Goal: Find specific page/section: Find specific page/section

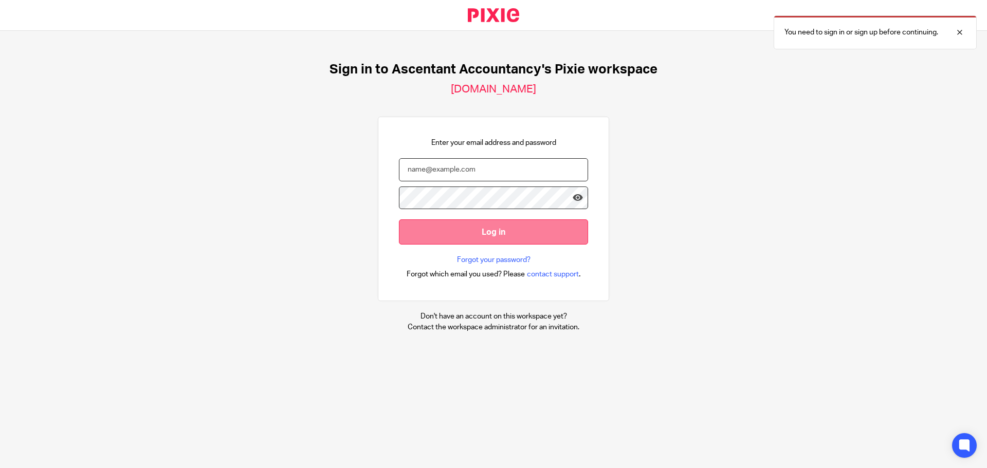
type input "[EMAIL_ADDRESS][DOMAIN_NAME]"
click at [457, 230] on input "Log in" at bounding box center [493, 231] width 189 height 25
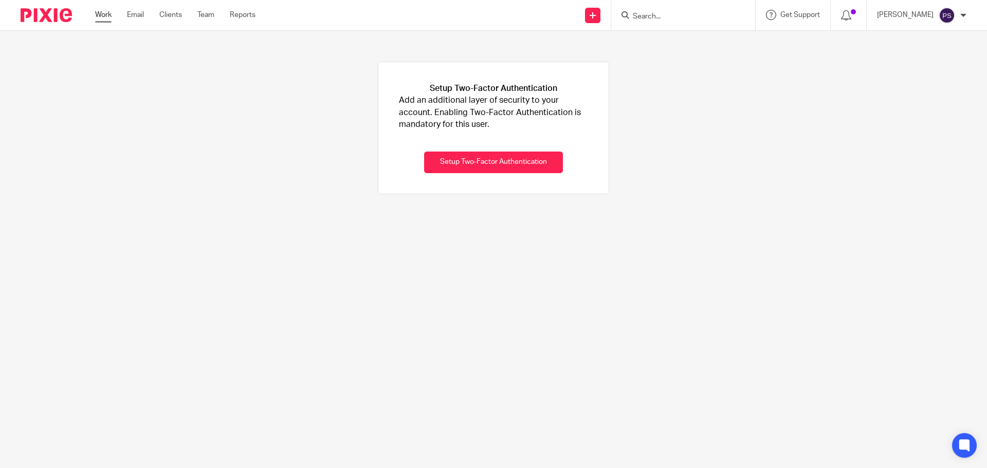
click at [97, 17] on link "Work" at bounding box center [103, 15] width 16 height 10
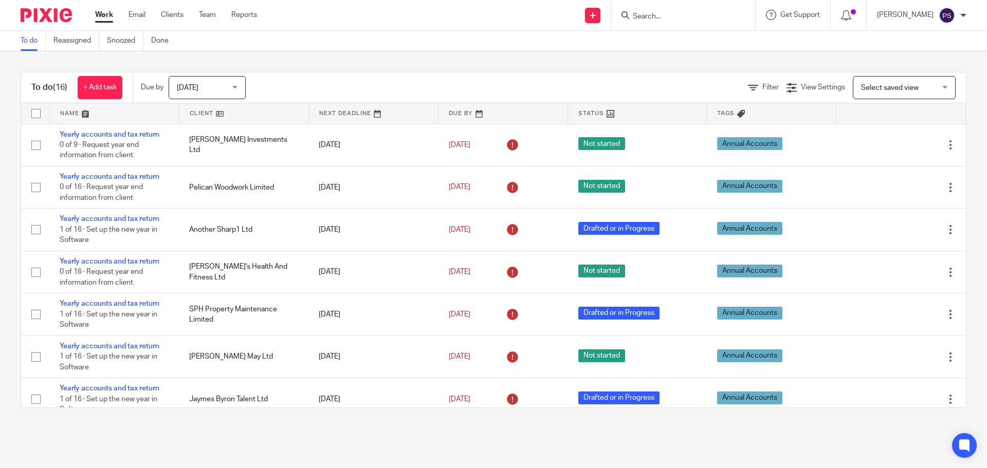
click at [659, 18] on input "Search" at bounding box center [677, 16] width 92 height 9
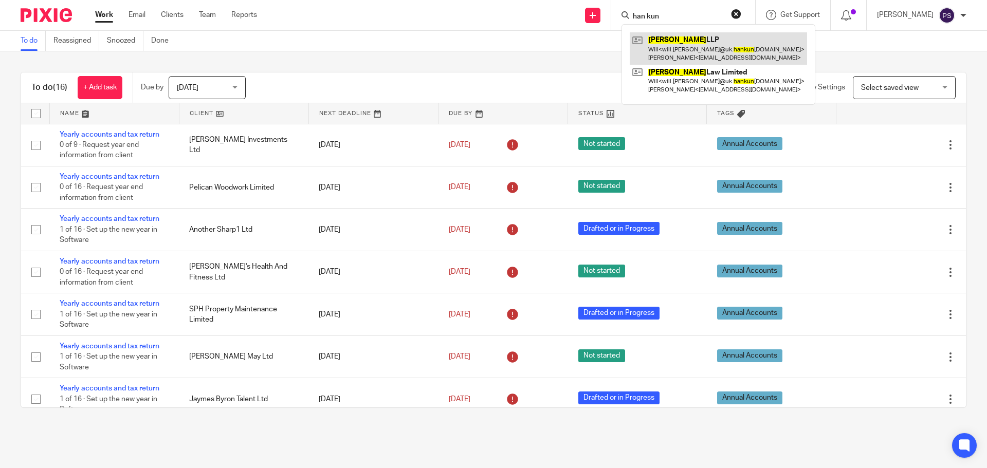
type input "han kun"
click at [692, 43] on link at bounding box center [717, 48] width 177 height 32
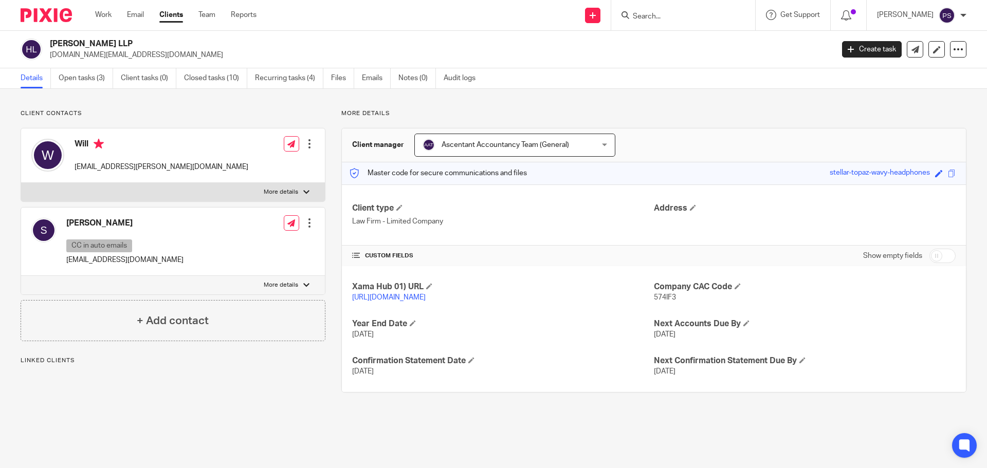
click at [52, 42] on h2 "Han Kun LLP" at bounding box center [360, 44] width 621 height 11
drag, startPoint x: 50, startPoint y: 42, endPoint x: 108, endPoint y: 46, distance: 58.7
click at [107, 46] on h2 "Han Kun LLP" at bounding box center [360, 44] width 621 height 11
copy h2 "Han Kun LLP"
click at [344, 78] on link "Files" at bounding box center [342, 78] width 23 height 20
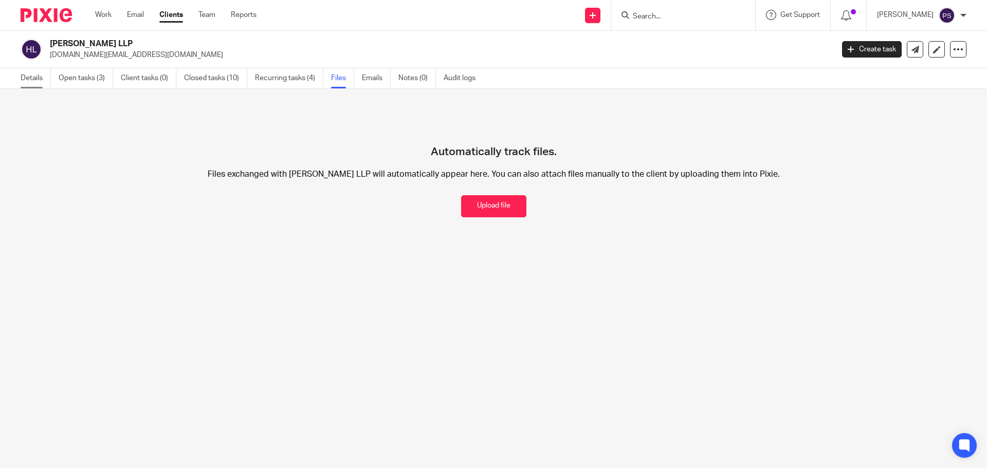
click at [36, 78] on link "Details" at bounding box center [36, 78] width 30 height 20
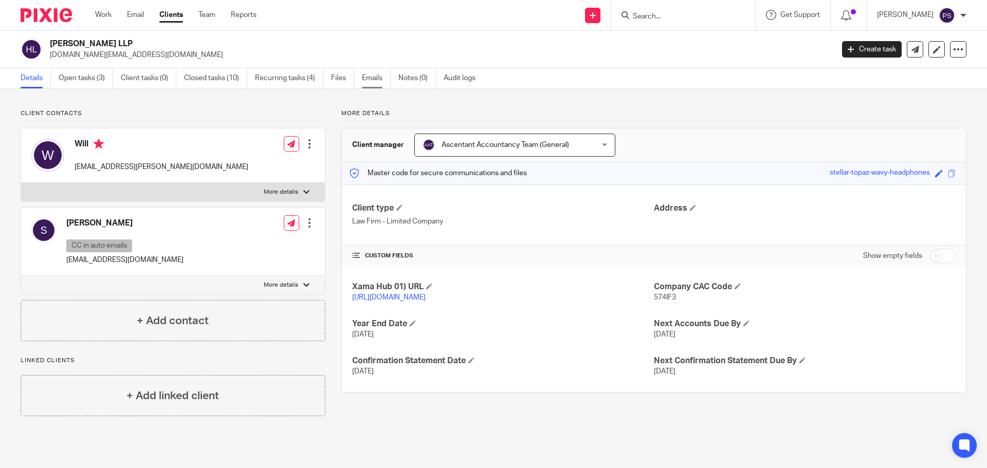
click at [371, 83] on link "Emails" at bounding box center [376, 78] width 29 height 20
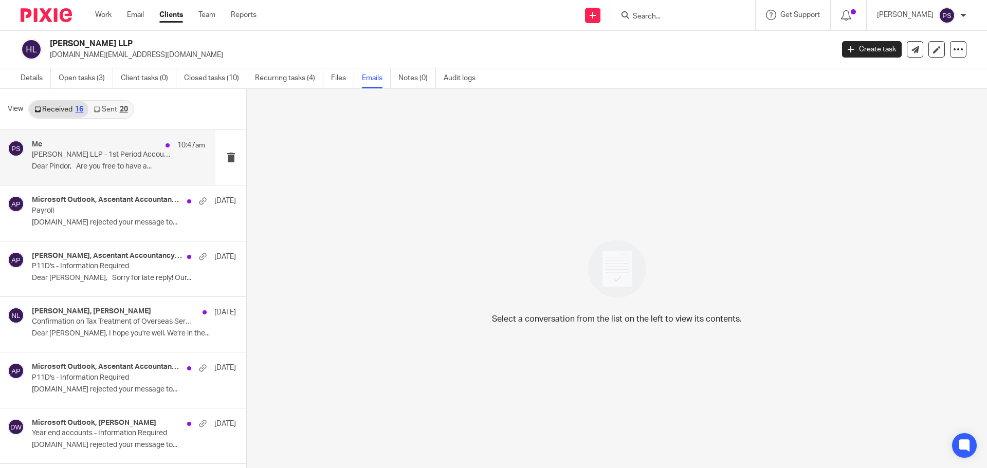
click at [108, 163] on p "Dear Pindor, Are you free to have a..." at bounding box center [118, 166] width 173 height 9
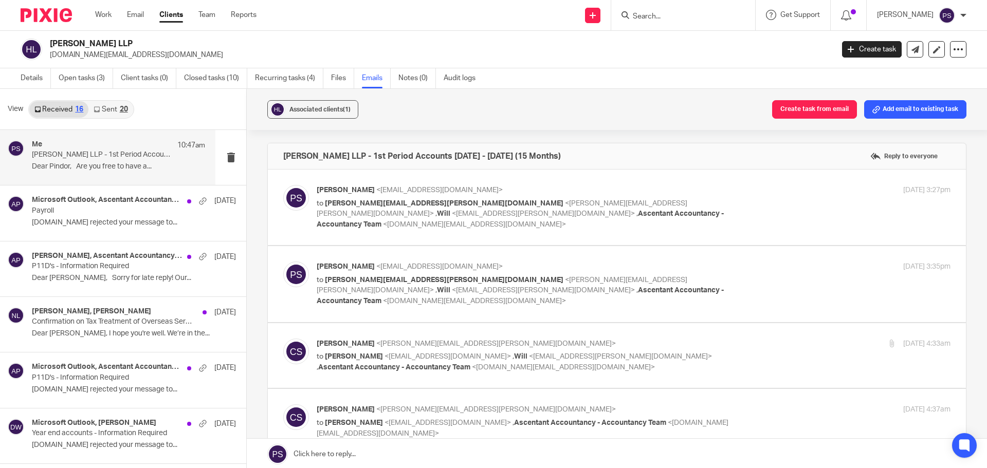
click at [468, 276] on span "<[PERSON_NAME][EMAIL_ADDRESS][PERSON_NAME][DOMAIN_NAME]>" at bounding box center [502, 285] width 370 height 18
checkbox input "true"
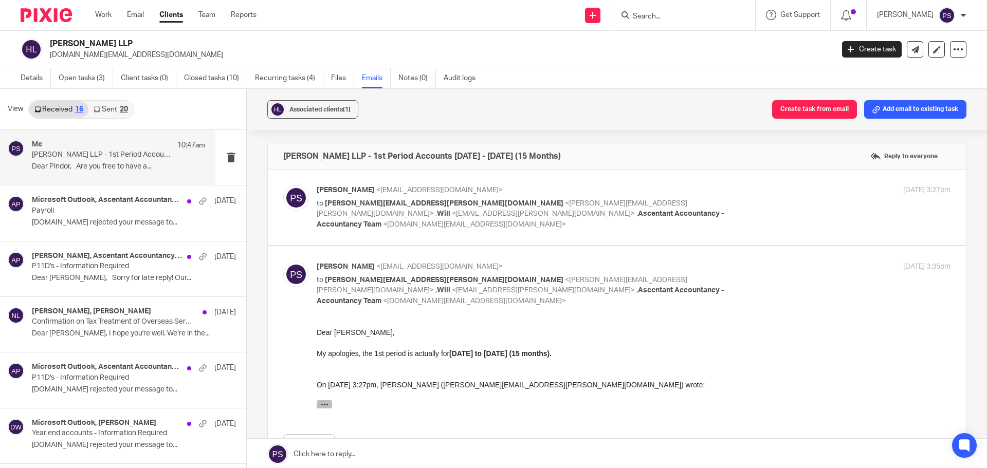
click at [329, 405] on button "button" at bounding box center [324, 404] width 15 height 8
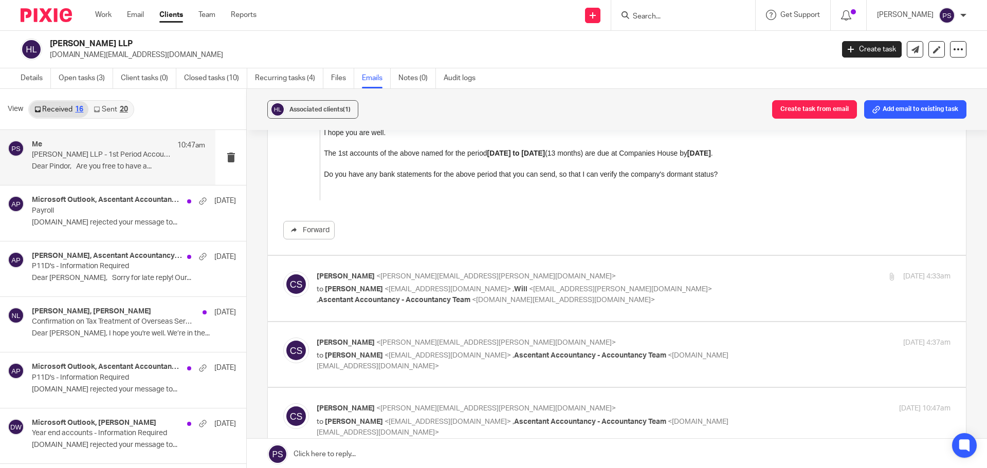
scroll to position [308, 0]
click at [432, 285] on span "<pindor.samra@ascentant.co.uk>" at bounding box center [447, 288] width 126 height 7
checkbox input "true"
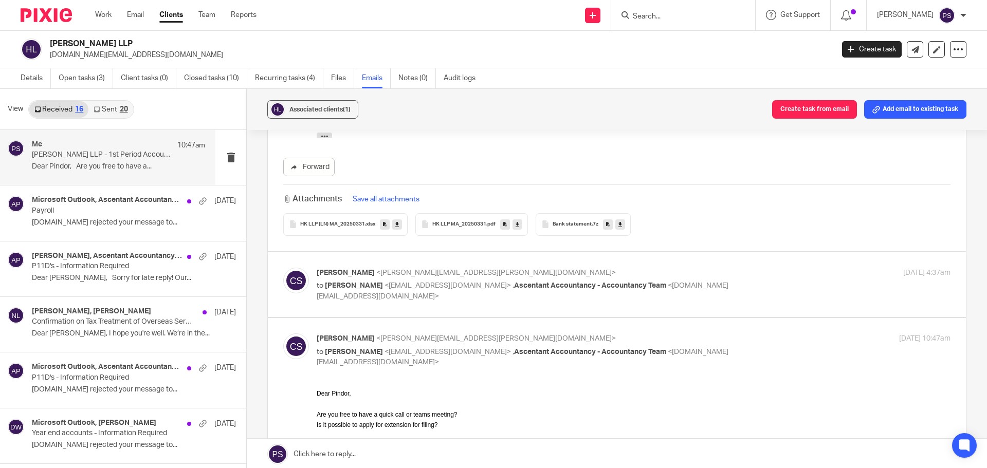
scroll to position [1336, 0]
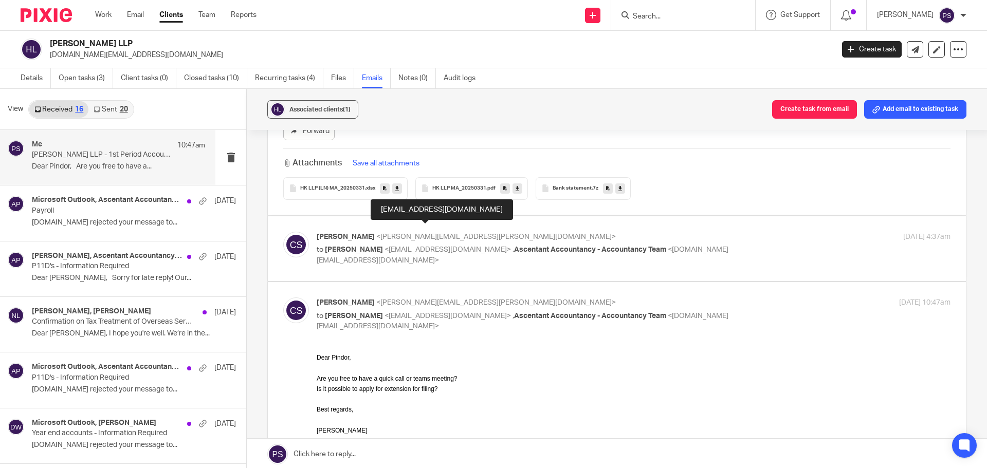
click at [445, 246] on span "<pindor.samra@ascentant.co.uk>" at bounding box center [447, 249] width 126 height 7
checkbox input "true"
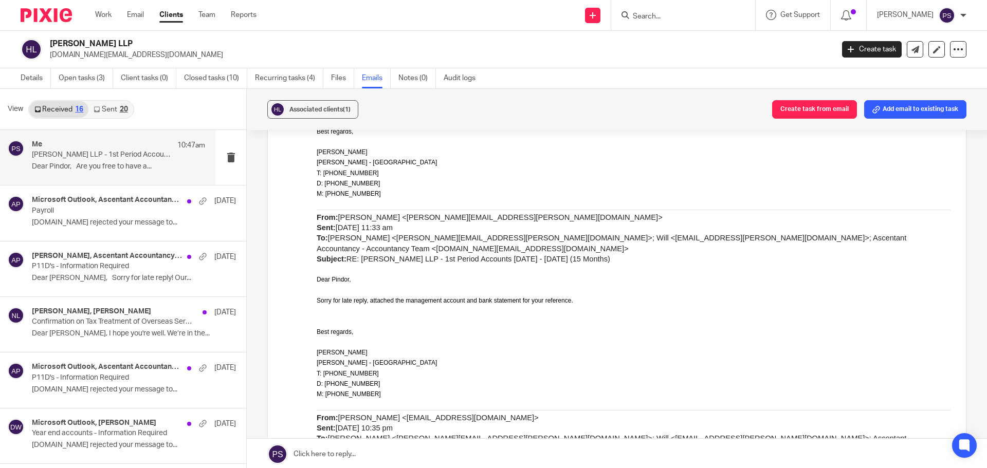
scroll to position [0, 0]
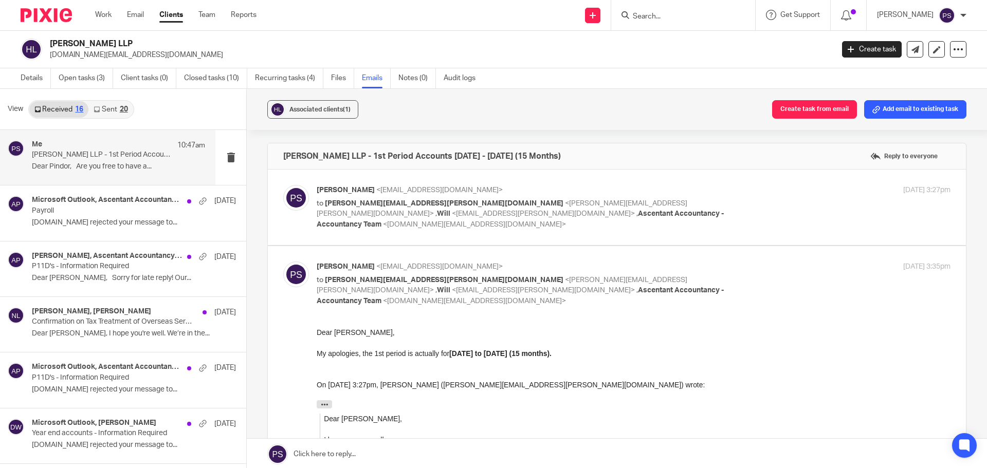
click at [351, 263] on span "[PERSON_NAME]" at bounding box center [346, 266] width 58 height 7
checkbox input "false"
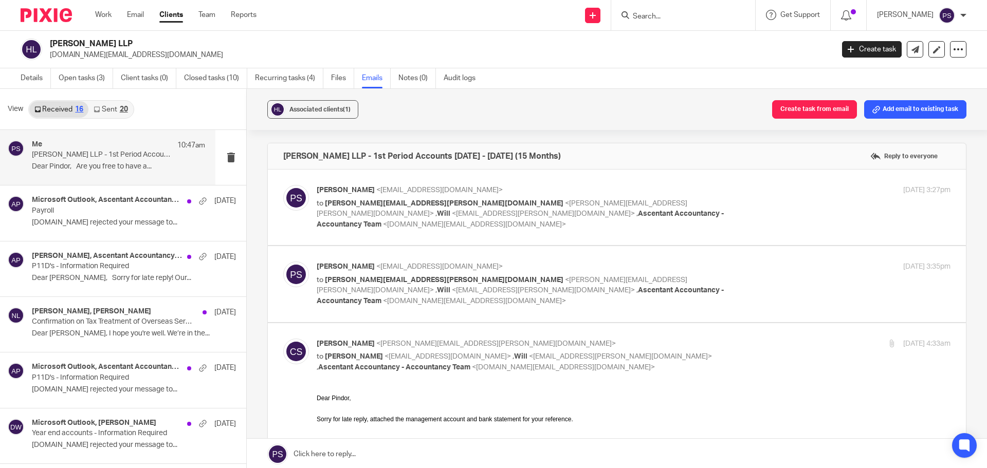
click at [329, 340] on span "Chan, Sally" at bounding box center [346, 343] width 58 height 7
checkbox input "false"
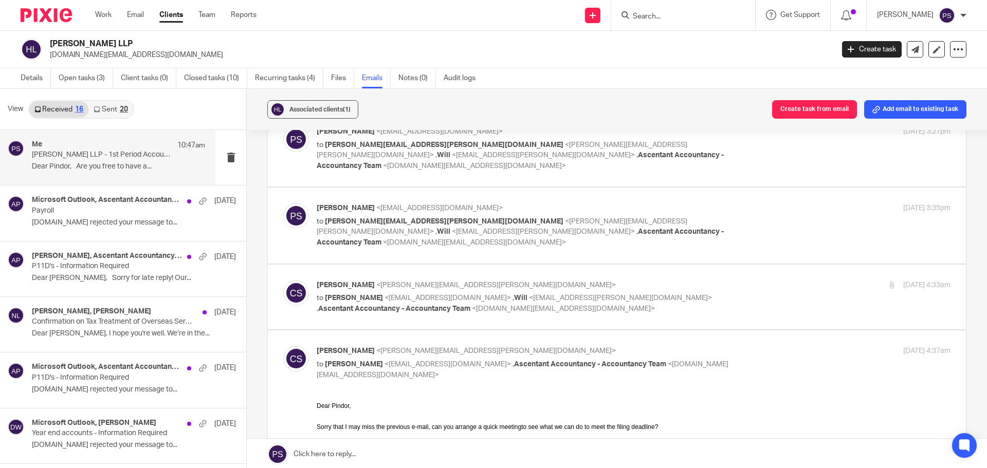
scroll to position [154, 0]
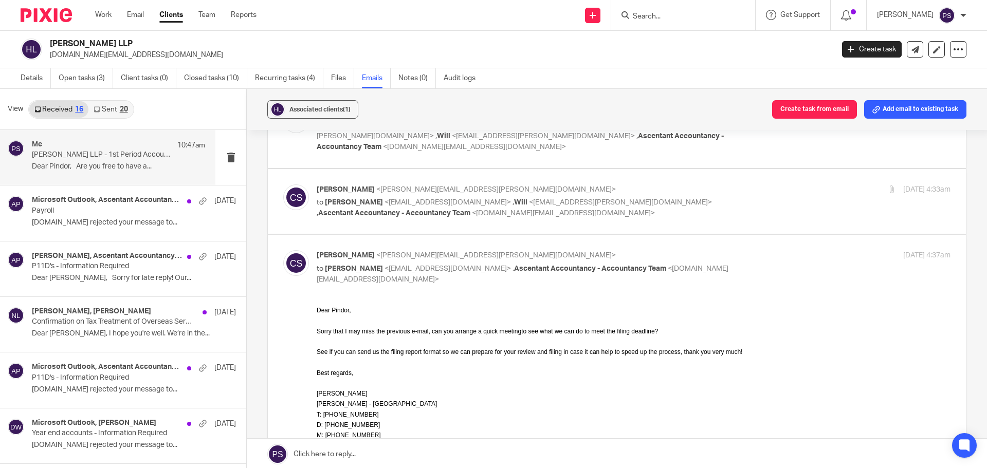
click at [346, 252] on span "Chan, Sally" at bounding box center [346, 255] width 58 height 7
checkbox input "false"
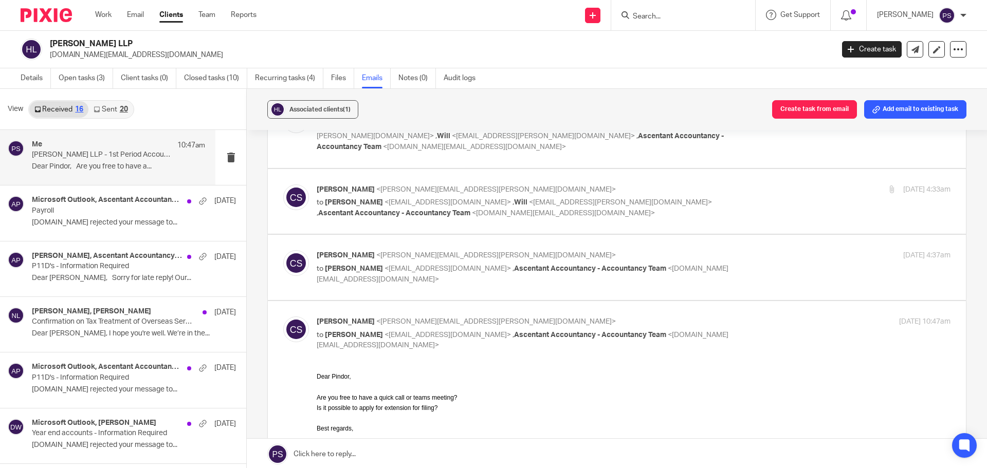
scroll to position [0, 0]
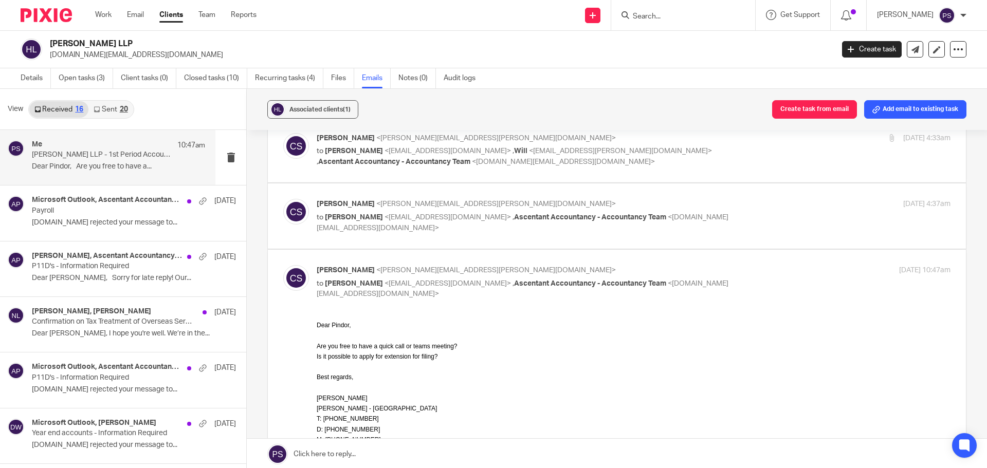
click at [351, 280] on span "[PERSON_NAME]" at bounding box center [354, 283] width 58 height 7
checkbox input "false"
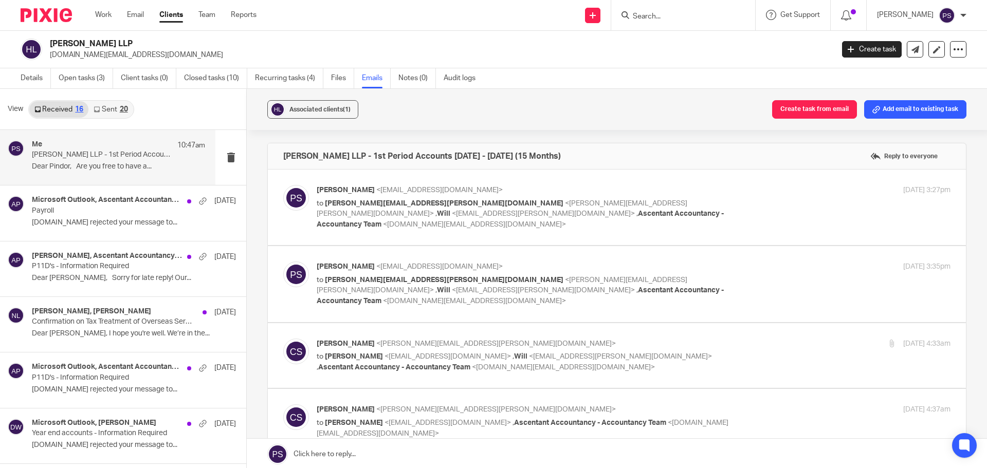
click at [338, 192] on span "[PERSON_NAME]" at bounding box center [346, 190] width 58 height 7
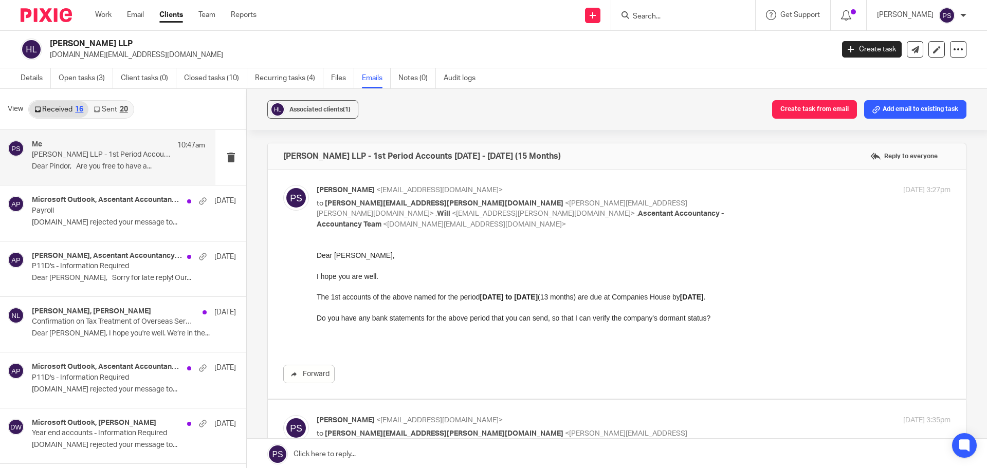
click at [352, 218] on p "to sally.chan@hankunlaw.com <sally.chan@hankunlaw.com> , Will <will.huang@uk.ha…" at bounding box center [528, 214] width 422 height 32
checkbox input "false"
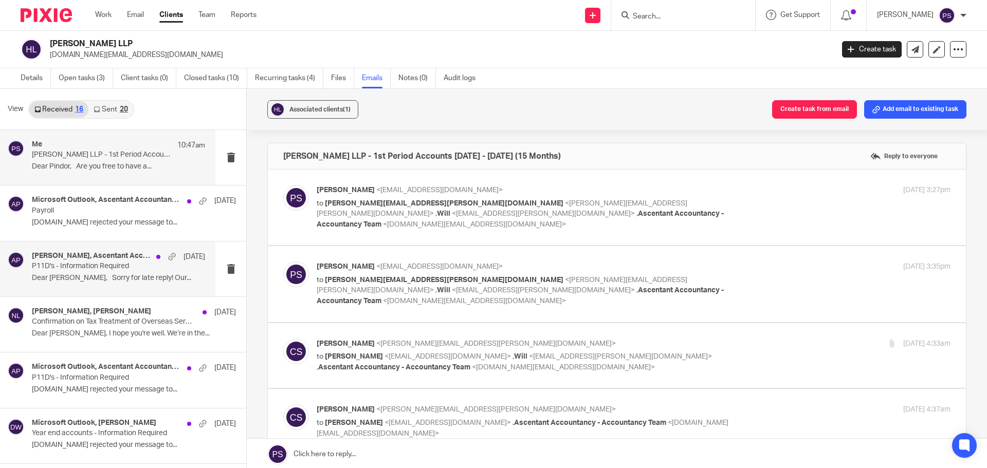
click at [84, 276] on p "Dear Sir, Sorry for late reply! Our..." at bounding box center [118, 278] width 173 height 9
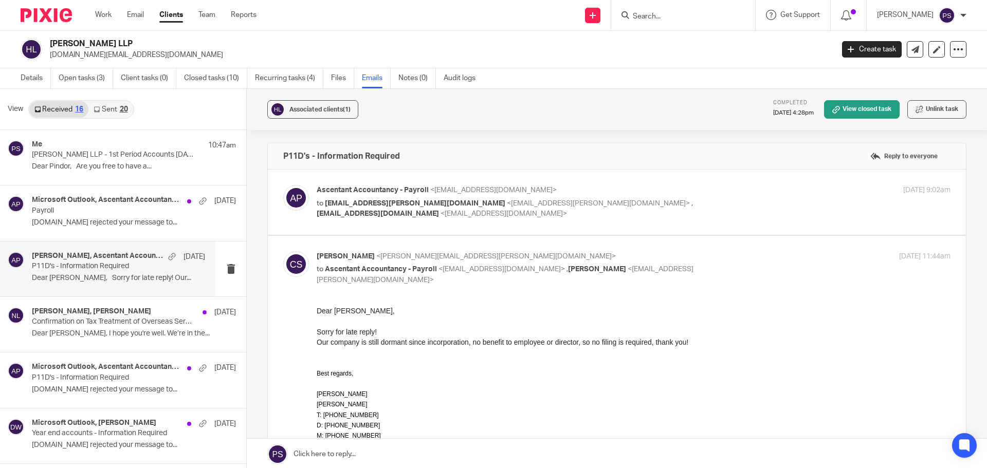
click at [372, 264] on p "to Ascentant Accountancy - Payroll <payroll@ascentant.co.uk> , Will Huang <will…" at bounding box center [528, 274] width 422 height 21
checkbox input "false"
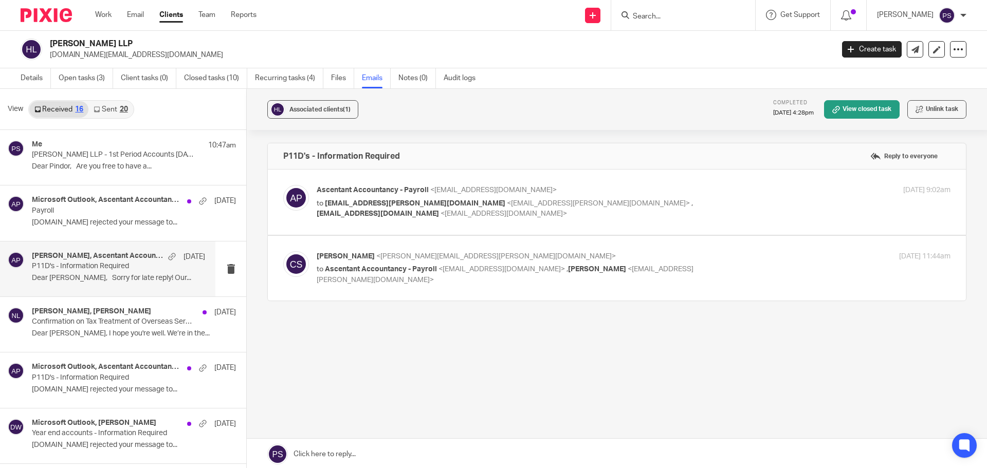
click at [363, 206] on span "will.huang@uk.hankunlaw.com" at bounding box center [415, 203] width 180 height 7
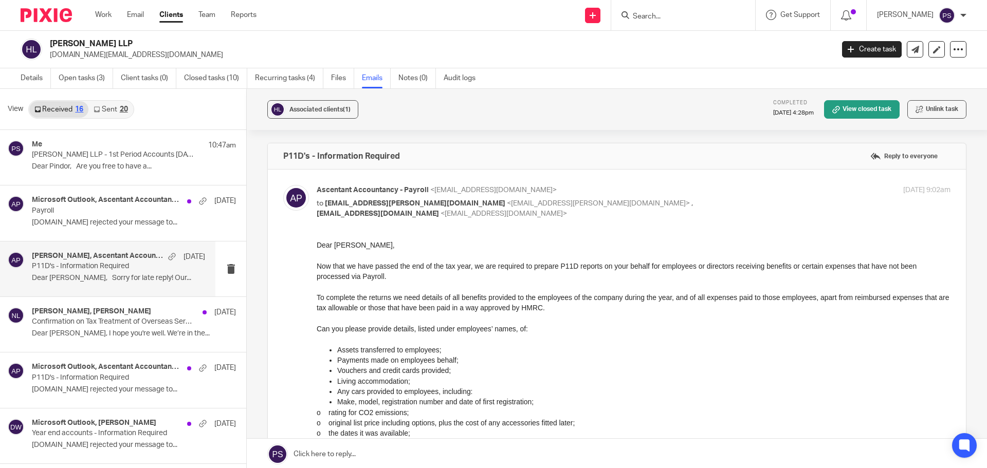
click at [394, 205] on span "will.huang@uk.hankunlaw.com" at bounding box center [415, 203] width 180 height 7
checkbox input "false"
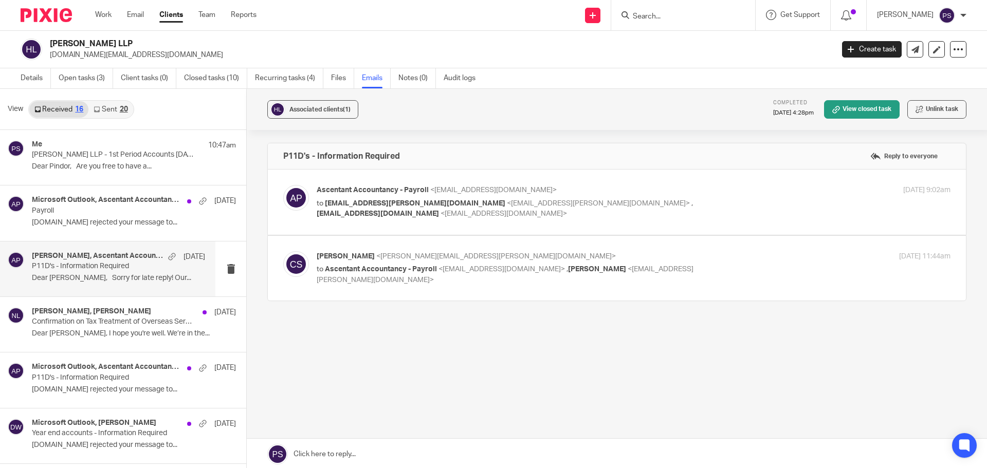
click at [648, 15] on input "Search" at bounding box center [677, 16] width 92 height 9
click at [671, 25] on div at bounding box center [683, 15] width 144 height 30
click at [705, 24] on div at bounding box center [683, 15] width 144 height 30
click at [689, 15] on input "Search" at bounding box center [677, 16] width 92 height 9
click at [677, 18] on input "Search" at bounding box center [677, 16] width 92 height 9
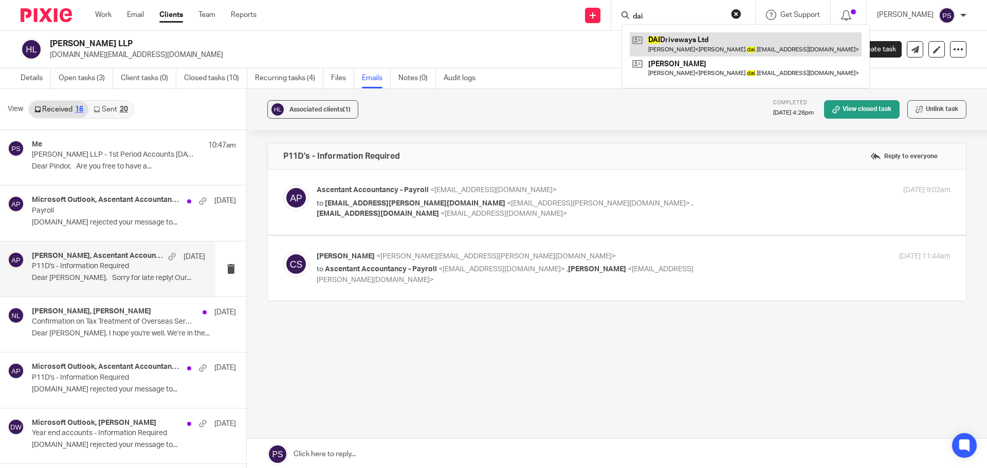
type input "dai"
click at [672, 38] on link at bounding box center [745, 44] width 232 height 24
